Goal: Transaction & Acquisition: Purchase product/service

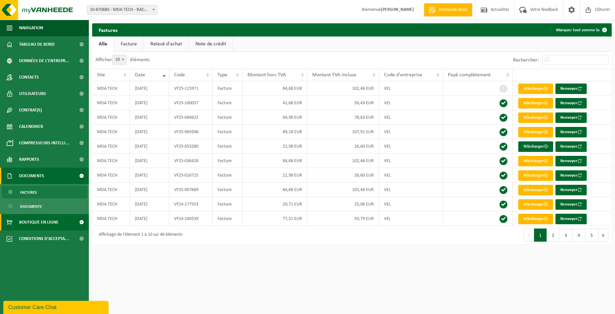
click at [52, 223] on span "Boutique en ligne" at bounding box center [38, 222] width 39 height 16
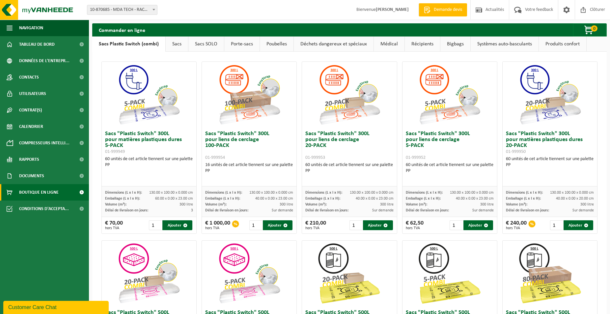
click at [175, 44] on link "Sacs" at bounding box center [177, 44] width 22 height 15
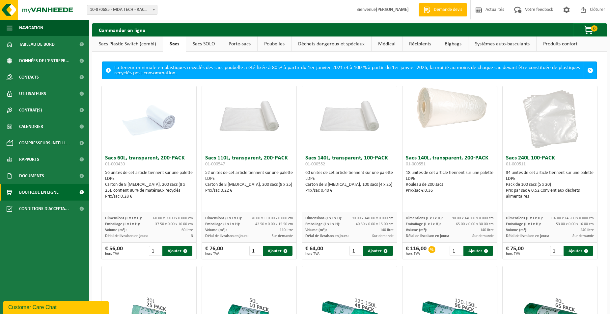
click at [207, 44] on link "Sacs SOLO" at bounding box center [204, 44] width 36 height 15
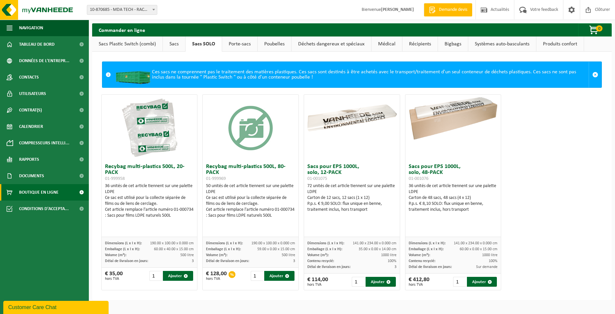
click at [179, 43] on link "Sacs" at bounding box center [174, 44] width 22 height 15
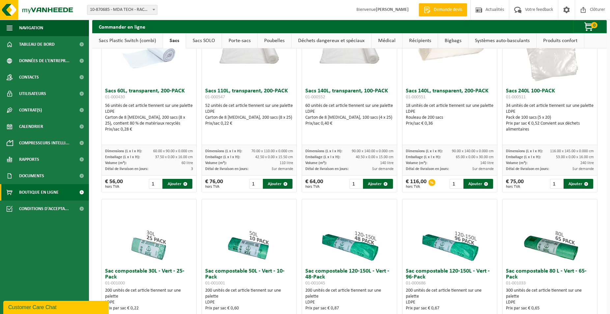
scroll to position [101, 0]
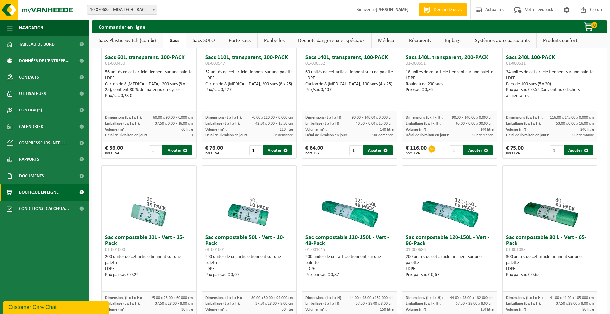
click at [118, 42] on link "Sacs Plastic Switch (combi)" at bounding box center [127, 40] width 70 height 15
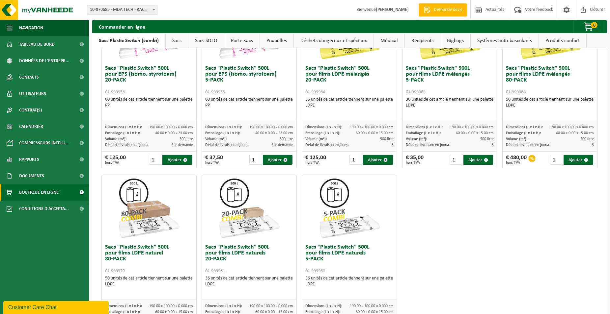
scroll to position [257, 0]
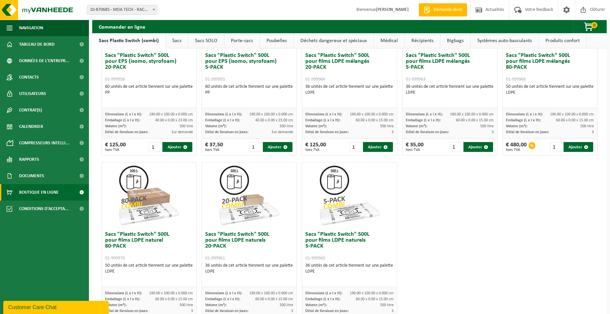
click at [341, 239] on h3 "Sacs "Plastic Switch" 500L pour films LDPE naturels 5-PACK 01-999960" at bounding box center [349, 247] width 88 height 30
click at [344, 213] on img at bounding box center [349, 196] width 66 height 66
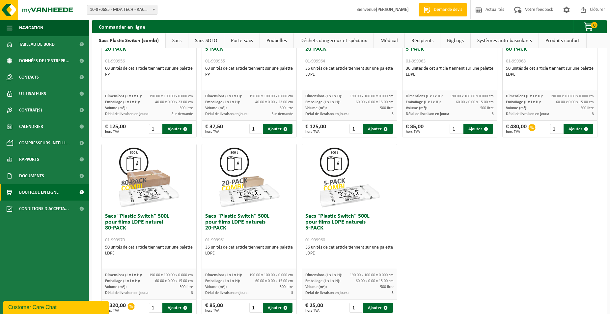
scroll to position [291, 0]
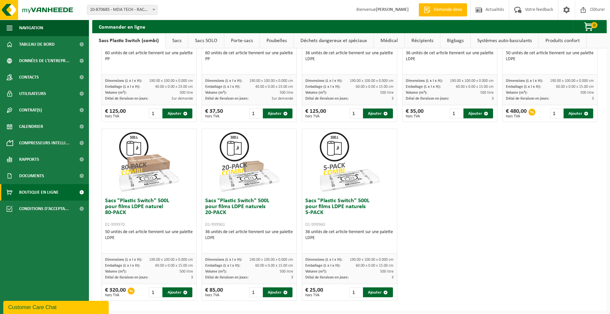
click at [319, 234] on div "36 unités de cet article tiennent sur une palette LDPE" at bounding box center [349, 235] width 88 height 12
click at [319, 211] on h3 "Sacs "Plastic Switch" 500L pour films LDPE naturels 5-PACK 01-999960" at bounding box center [349, 213] width 88 height 30
click at [340, 232] on div "36 unités de cet article tiennent sur une palette LDPE" at bounding box center [349, 235] width 88 height 12
click at [339, 155] on img at bounding box center [349, 162] width 66 height 66
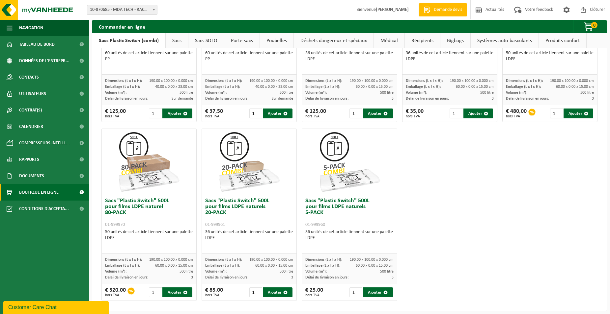
click at [339, 155] on img at bounding box center [349, 162] width 66 height 66
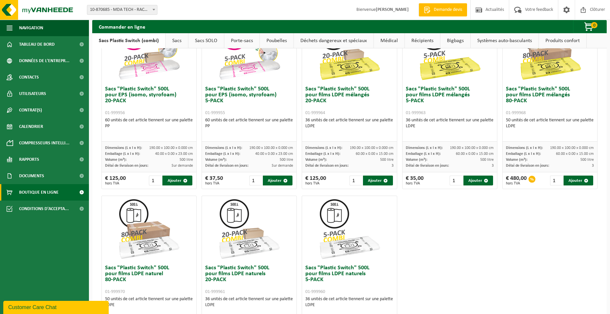
scroll to position [190, 0]
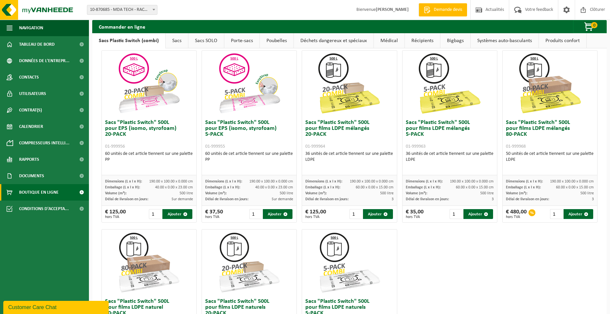
click at [438, 118] on div "Sacs "Plastic Switch" 500L pour films LDPE mélangés 5-PACK 01-999963 36 unités …" at bounding box center [449, 146] width 94 height 59
click at [438, 87] on img at bounding box center [449, 84] width 66 height 66
click at [475, 215] on button "Ajouter" at bounding box center [478, 214] width 30 height 10
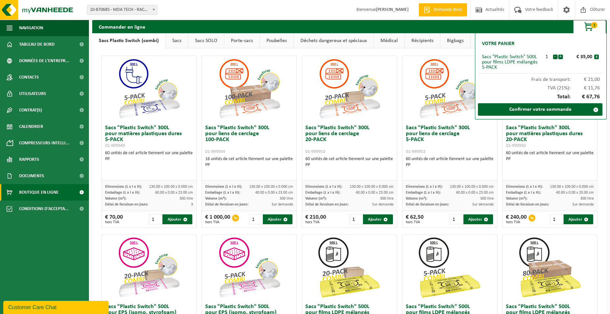
scroll to position [0, 0]
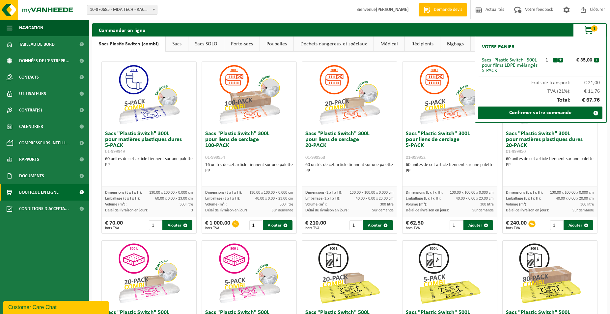
click at [247, 44] on link "Porte-sacs" at bounding box center [241, 44] width 35 height 15
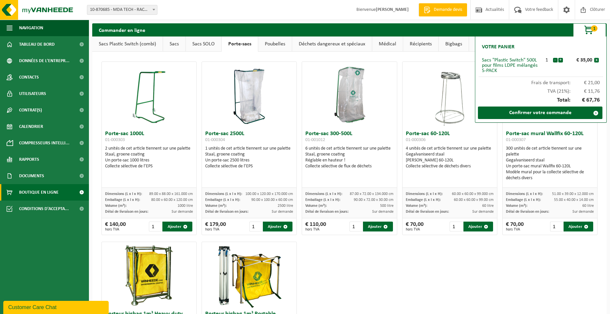
click at [430, 291] on div "Porte-sac 1000L 01-000303 2 unités de cet article tiennent sur une palette Staa…" at bounding box center [349, 238] width 501 height 361
click at [275, 45] on link "Poubelles" at bounding box center [275, 44] width 34 height 15
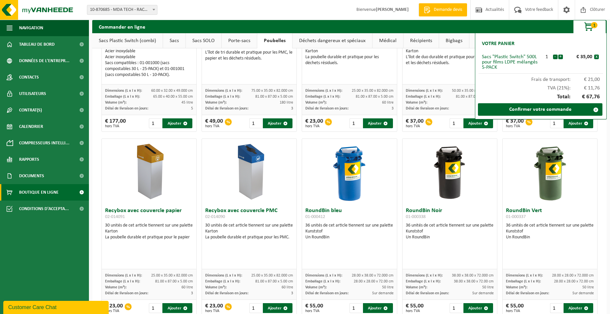
scroll to position [159, 0]
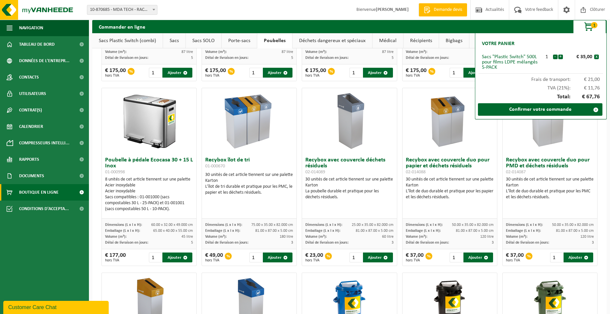
click at [343, 39] on link "Déchets dangereux et spéciaux" at bounding box center [332, 40] width 80 height 15
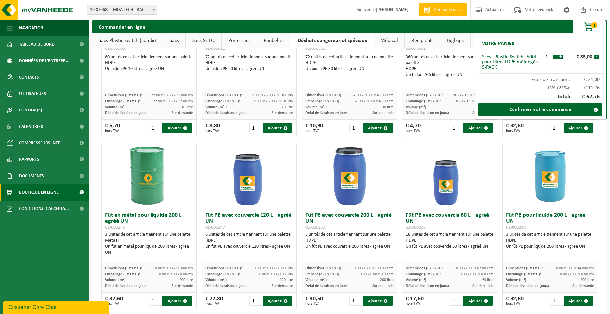
scroll to position [0, 0]
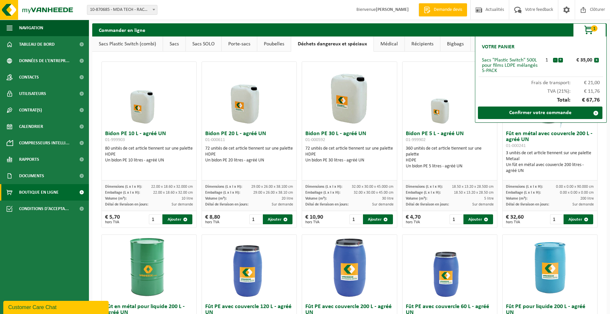
click at [381, 45] on link "Médical" at bounding box center [389, 44] width 31 height 15
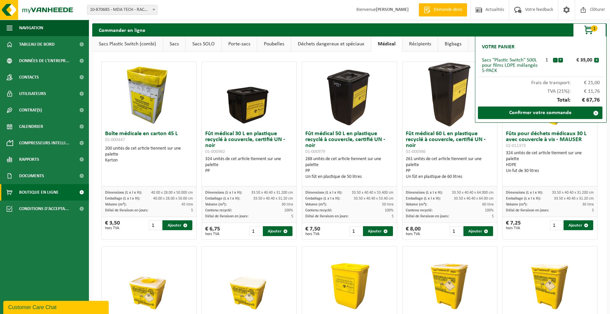
click at [417, 45] on link "Récipients" at bounding box center [419, 44] width 35 height 15
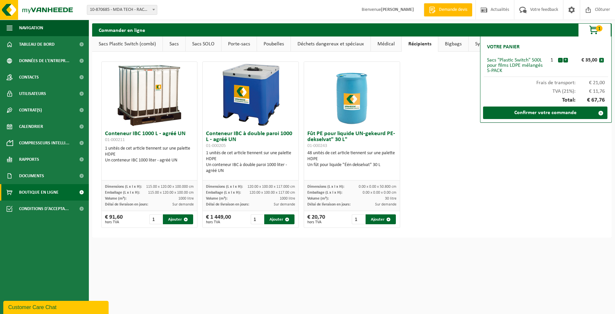
click at [448, 46] on link "Bigbags" at bounding box center [453, 44] width 30 height 15
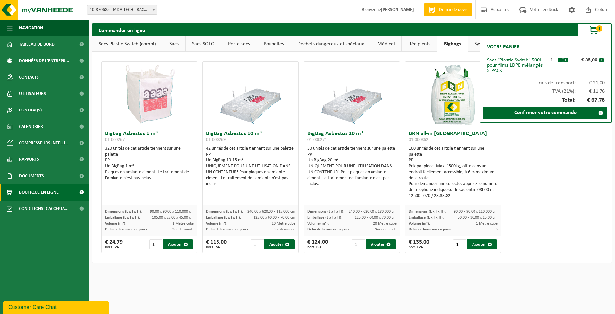
click at [478, 47] on link "Systèmes auto-basculants" at bounding box center [502, 44] width 68 height 15
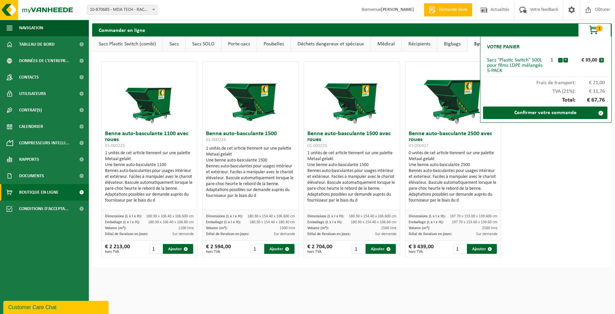
click at [606, 150] on div "Benne auto-basculante 1100 avec roues 01-000223 1 unités de cet article tiennen…" at bounding box center [352, 160] width 520 height 216
click at [597, 28] on span "1" at bounding box center [599, 28] width 7 height 6
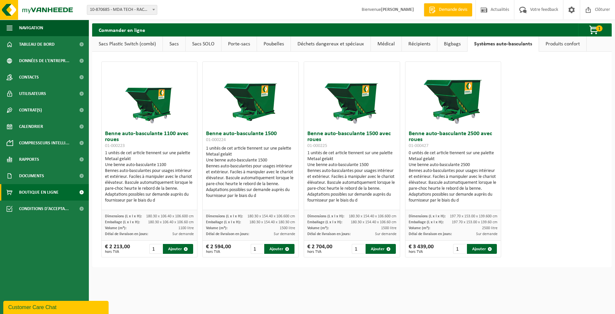
click at [562, 45] on link "Produits confort" at bounding box center [562, 44] width 47 height 15
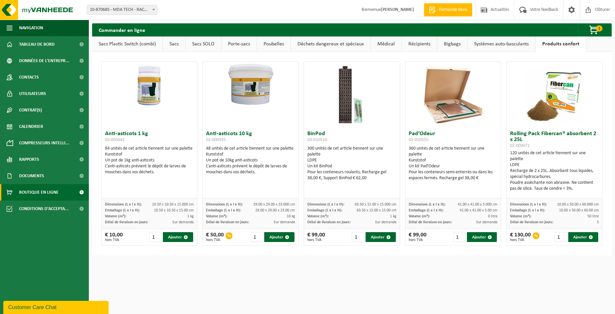
click at [130, 49] on link "Sacs Plastic Switch (combi)" at bounding box center [127, 44] width 70 height 15
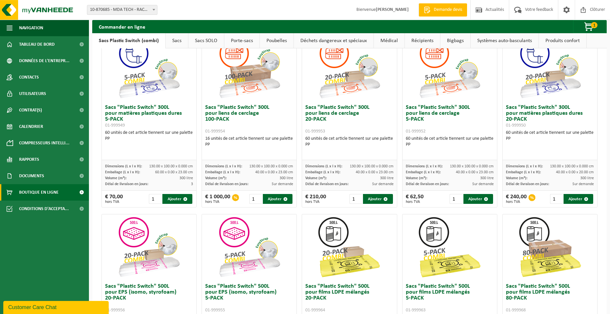
scroll to position [34, 0]
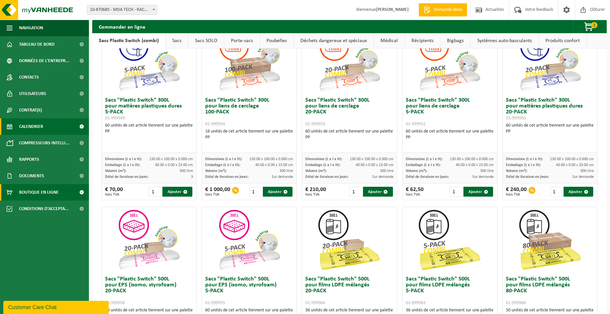
click at [81, 128] on span at bounding box center [81, 126] width 15 height 16
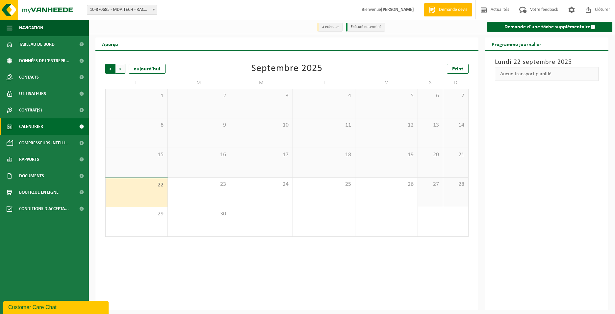
click at [121, 70] on span "Suivant" at bounding box center [121, 69] width 10 height 10
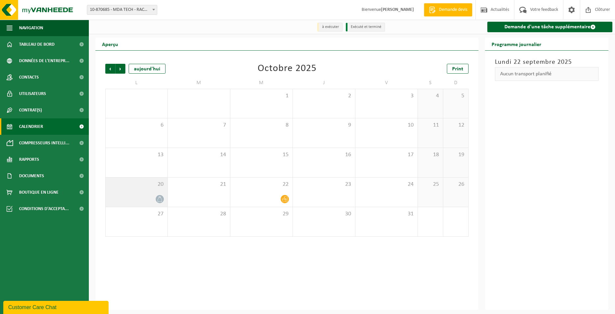
click at [158, 200] on icon at bounding box center [160, 200] width 6 height 6
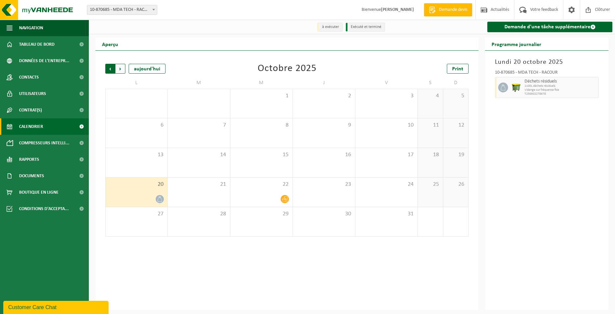
click at [122, 67] on span "Suivant" at bounding box center [121, 69] width 10 height 10
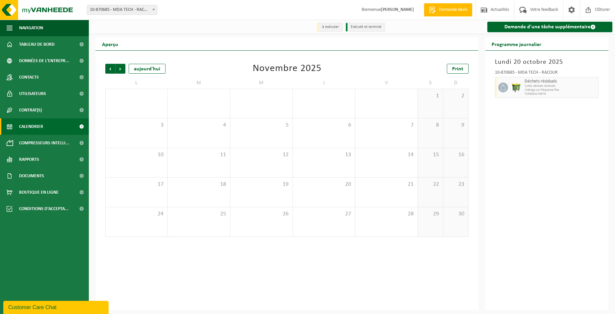
click at [122, 67] on span "Suivant" at bounding box center [121, 69] width 10 height 10
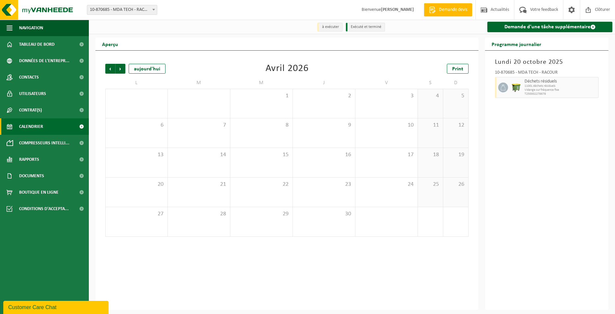
click at [122, 67] on span "Suivant" at bounding box center [121, 69] width 10 height 10
click at [112, 69] on span "Précédent" at bounding box center [110, 69] width 10 height 10
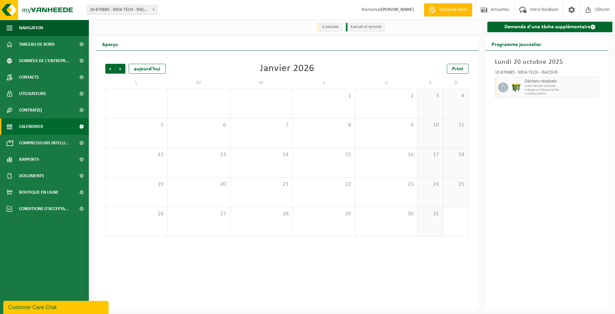
click at [112, 69] on span "Précédent" at bounding box center [110, 69] width 10 height 10
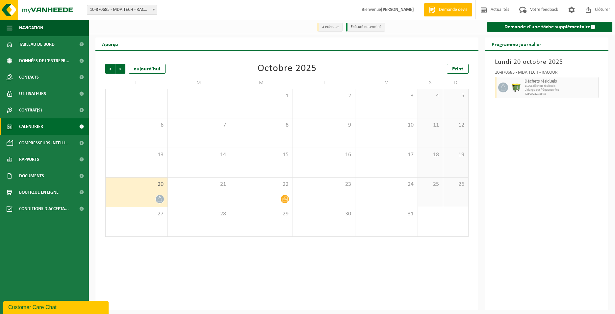
click at [112, 69] on span "Précédent" at bounding box center [110, 69] width 10 height 10
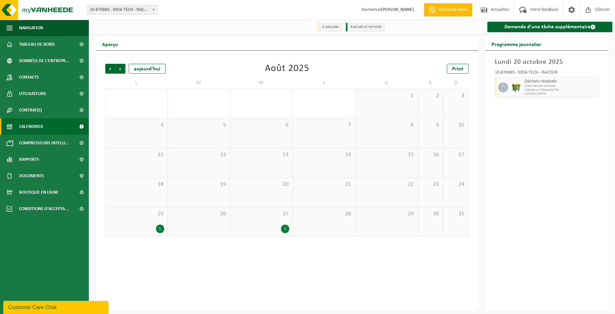
click at [112, 69] on span "Précédent" at bounding box center [110, 69] width 10 height 10
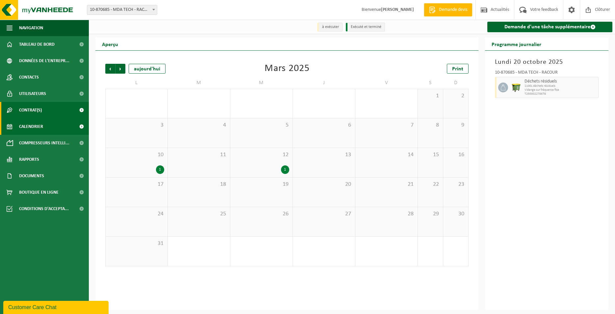
click at [81, 110] on span at bounding box center [81, 110] width 15 height 16
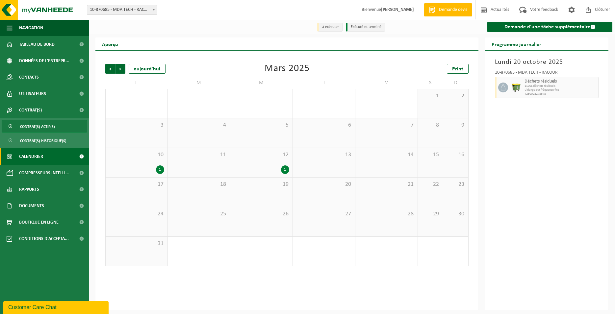
click at [51, 123] on span "Contrat(s) actif(s)" at bounding box center [37, 126] width 35 height 13
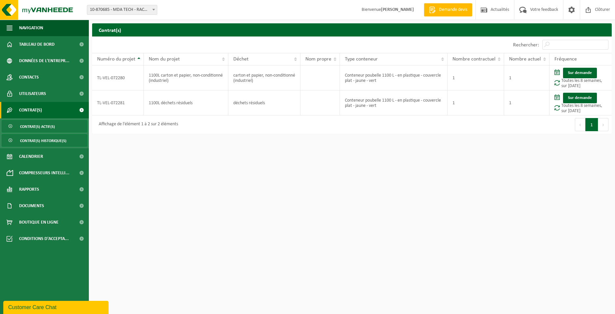
click at [50, 142] on span "Contrat(s) historique(s)" at bounding box center [43, 141] width 46 height 13
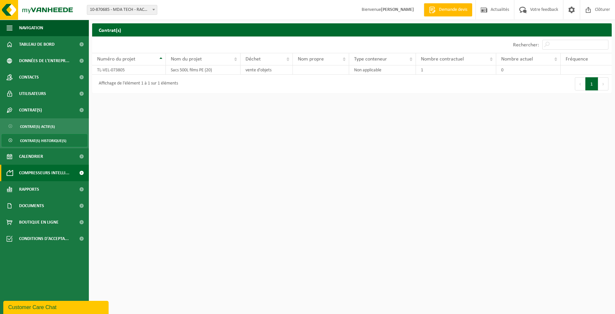
click at [32, 173] on span "Compresseurs intelli..." at bounding box center [44, 173] width 50 height 16
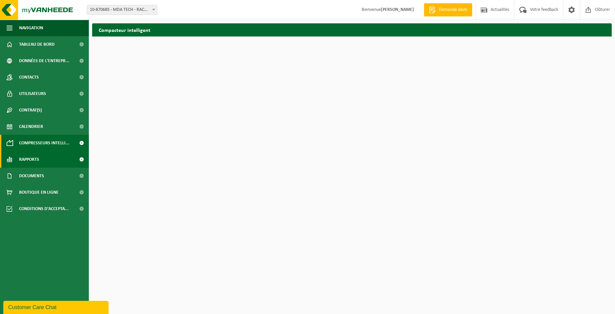
click at [58, 159] on link "Rapports" at bounding box center [44, 159] width 89 height 16
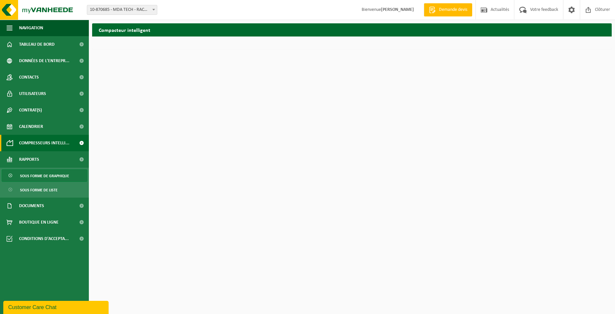
click at [56, 177] on span "Sous forme de graphique" at bounding box center [44, 176] width 49 height 13
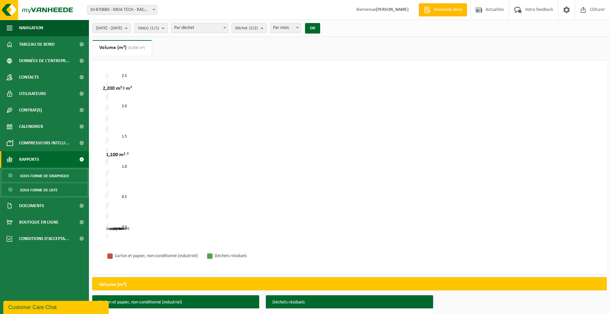
click at [40, 191] on span "Sous forme de liste" at bounding box center [39, 190] width 38 height 13
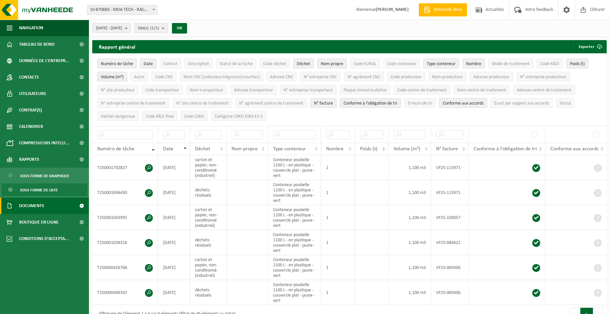
click at [43, 207] on span "Documents" at bounding box center [31, 206] width 25 height 16
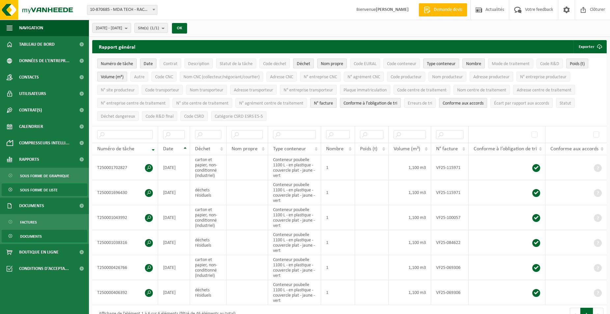
click at [35, 235] on span "Documents" at bounding box center [31, 236] width 22 height 13
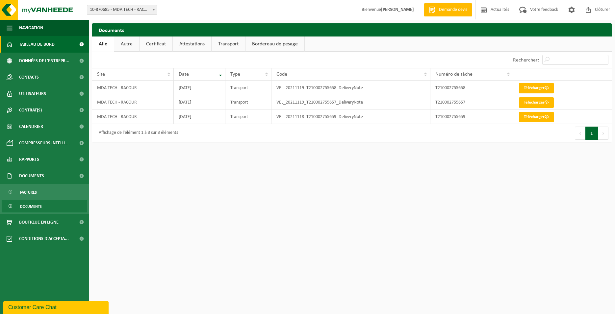
click at [44, 45] on span "Tableau de bord" at bounding box center [37, 44] width 36 height 16
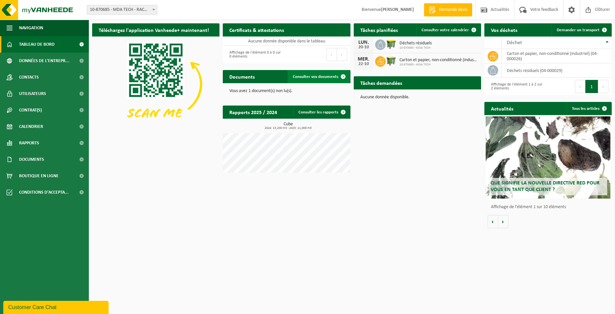
click at [303, 79] on span "Consulter vos documents" at bounding box center [315, 77] width 45 height 4
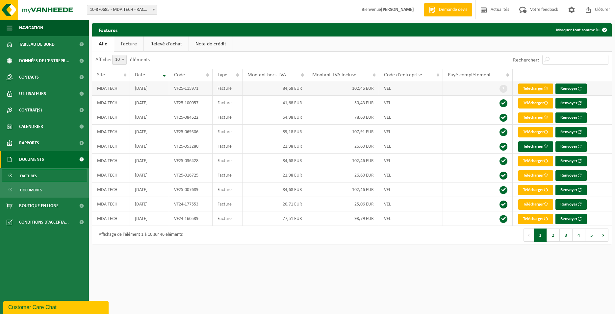
click at [534, 90] on link "Télécharger" at bounding box center [535, 89] width 35 height 11
click at [73, 206] on link "Boutique en ligne" at bounding box center [44, 206] width 89 height 16
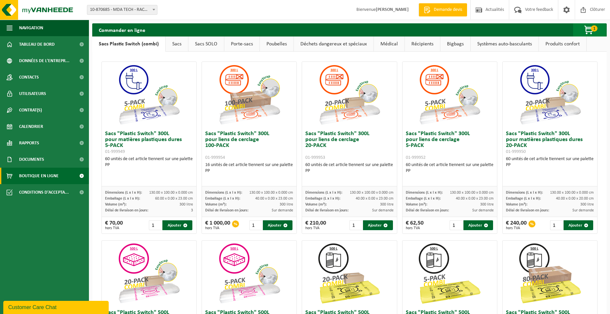
click at [590, 30] on span "button" at bounding box center [588, 30] width 33 height 13
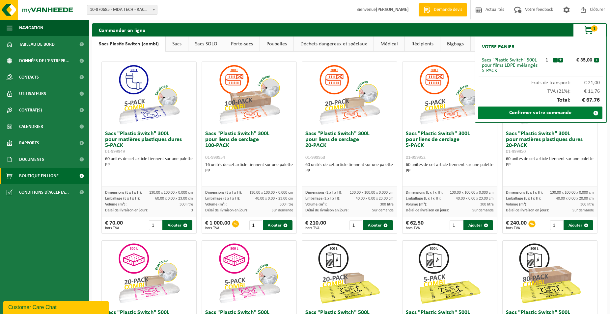
click at [555, 114] on link "Confirmer votre commande" at bounding box center [540, 113] width 124 height 13
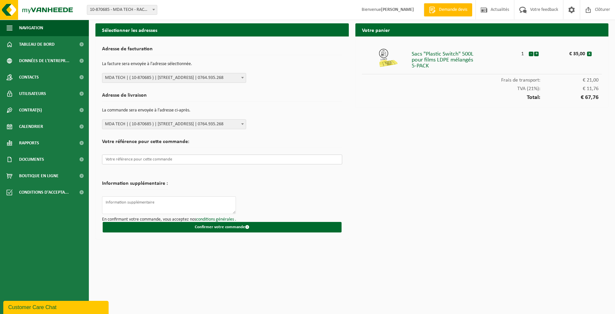
click at [177, 162] on input "text" at bounding box center [222, 160] width 240 height 10
click at [169, 206] on textarea at bounding box center [169, 206] width 134 height 18
click at [169, 228] on button "Confirmer votre commande" at bounding box center [222, 227] width 239 height 11
